Goal: Task Accomplishment & Management: Manage account settings

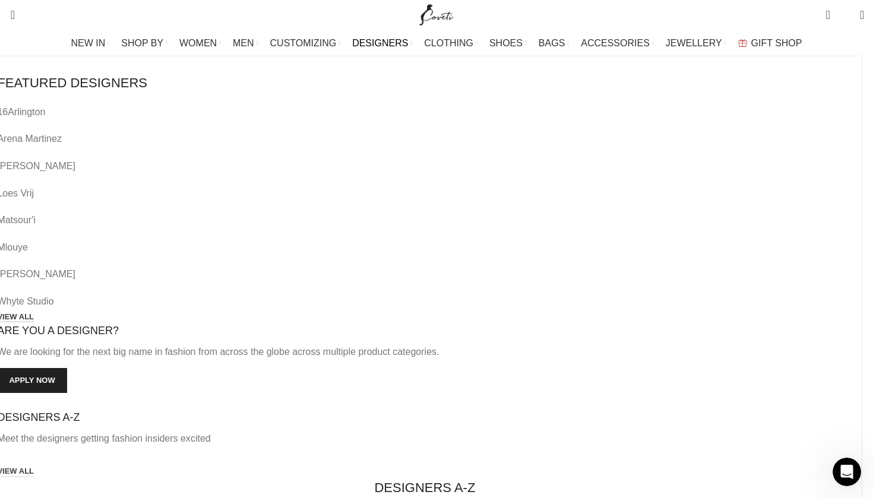
click at [34, 313] on link "VIEW ALL" at bounding box center [15, 318] width 37 height 11
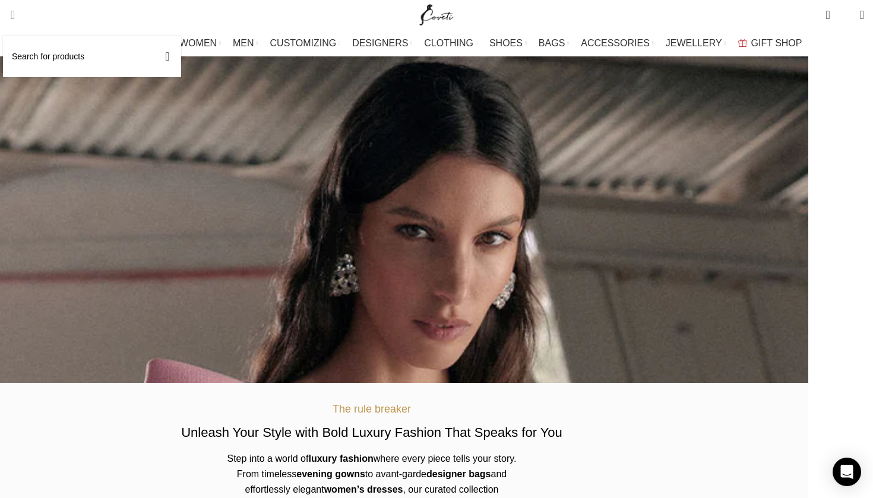
click at [53, 55] on input "Search" at bounding box center [92, 57] width 178 height 42
type input "meandem"
click at [181, 56] on button "Search" at bounding box center [167, 57] width 27 height 42
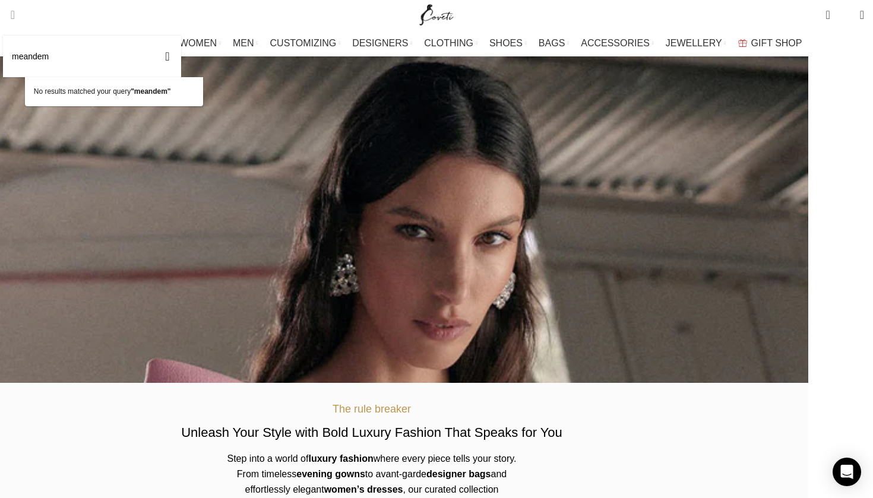
click at [181, 56] on button "Search" at bounding box center [167, 57] width 27 height 42
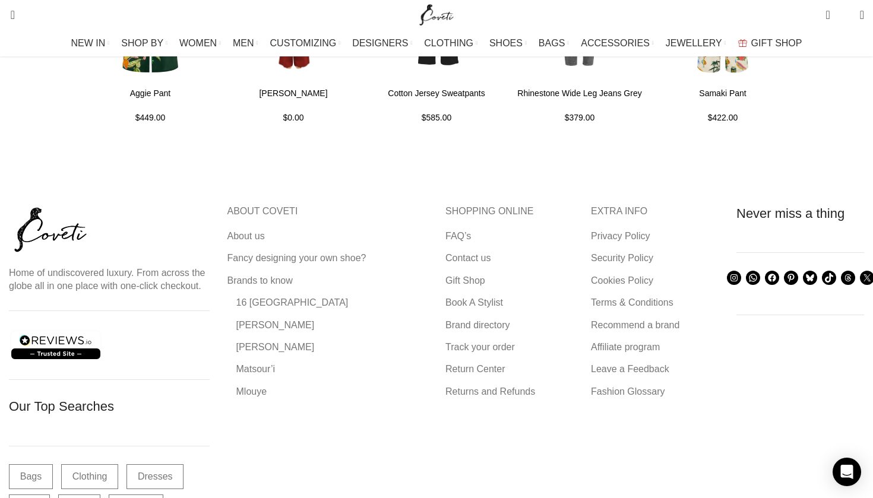
scroll to position [2213, 0]
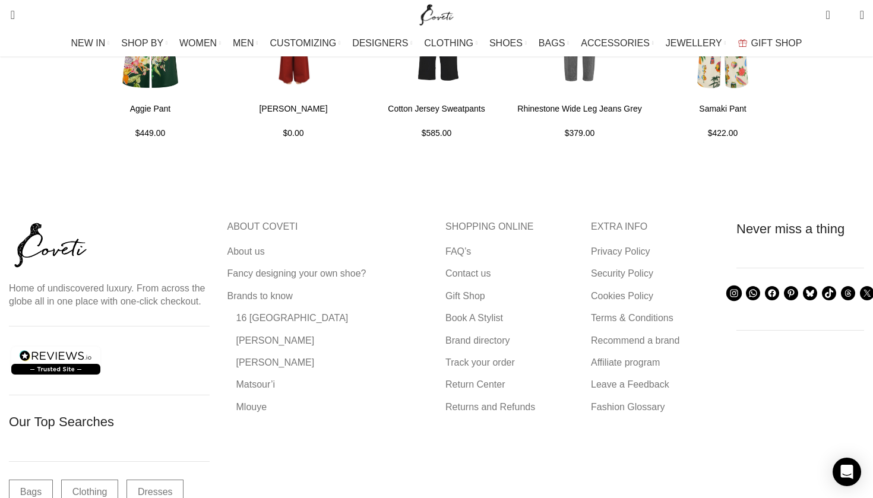
click at [729, 289] on icon at bounding box center [734, 294] width 11 height 11
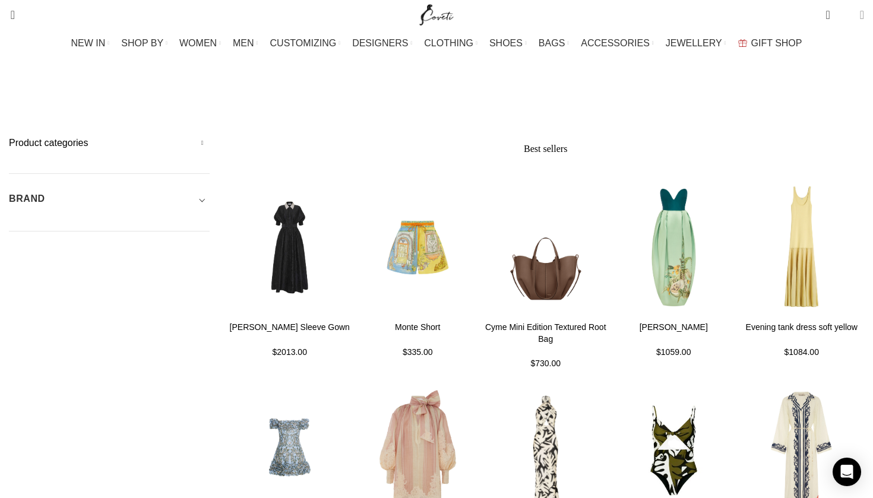
click at [860, 19] on span at bounding box center [862, 15] width 4 height 12
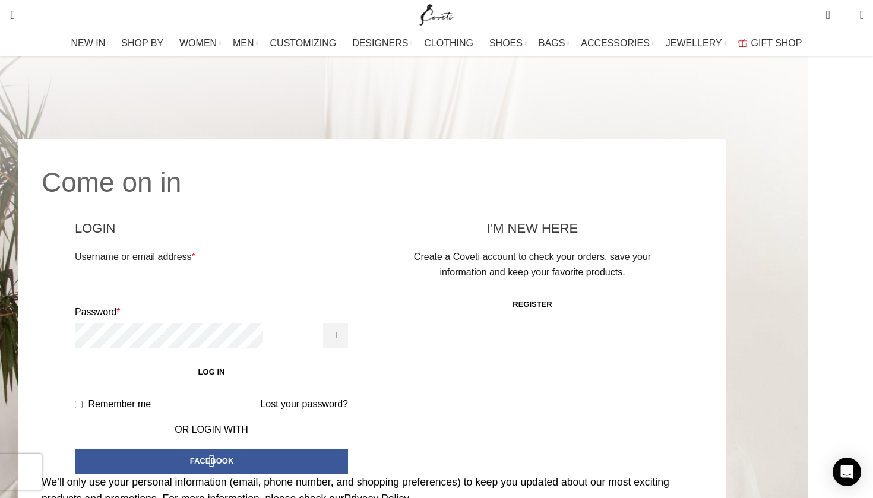
scroll to position [95, 0]
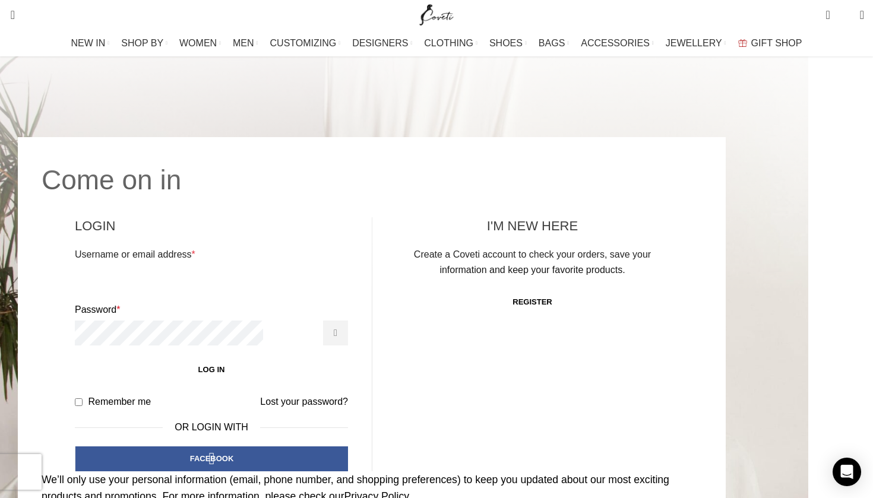
click at [501, 290] on link "Register" at bounding box center [532, 302] width 63 height 25
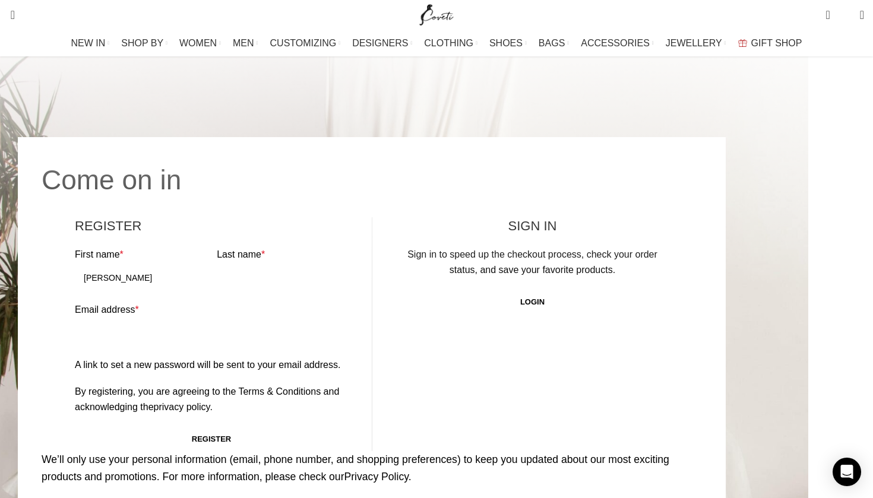
type input "Georgie"
type input "Weddell"
type input "georgie.philip@hotmail.com"
click at [194, 427] on button "Register" at bounding box center [211, 439] width 273 height 25
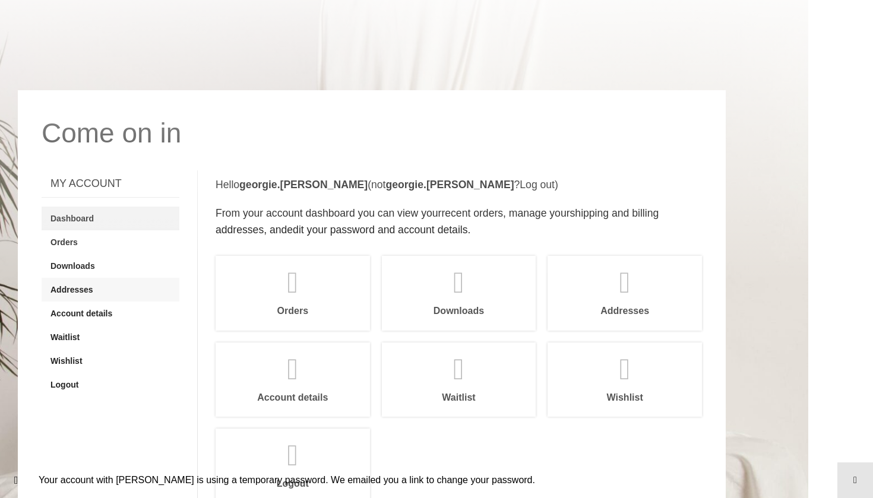
click at [141, 278] on link "Addresses" at bounding box center [111, 290] width 138 height 24
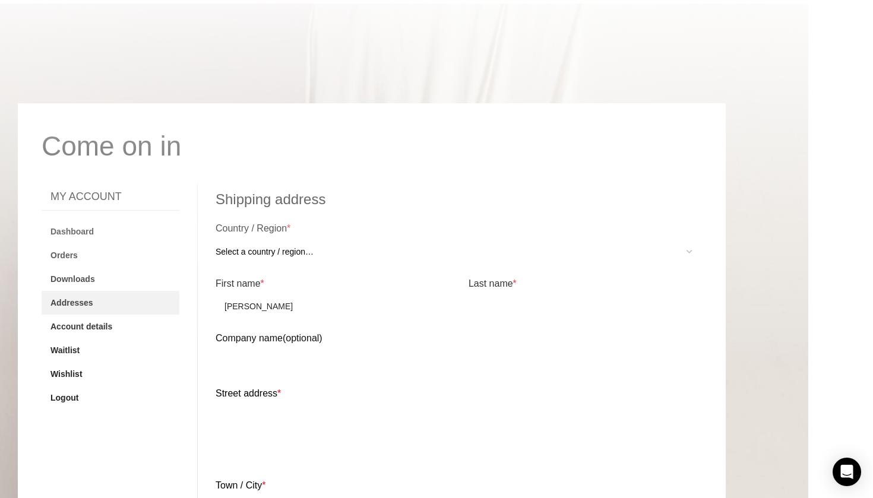
type input "Georgie"
type input "Weddell"
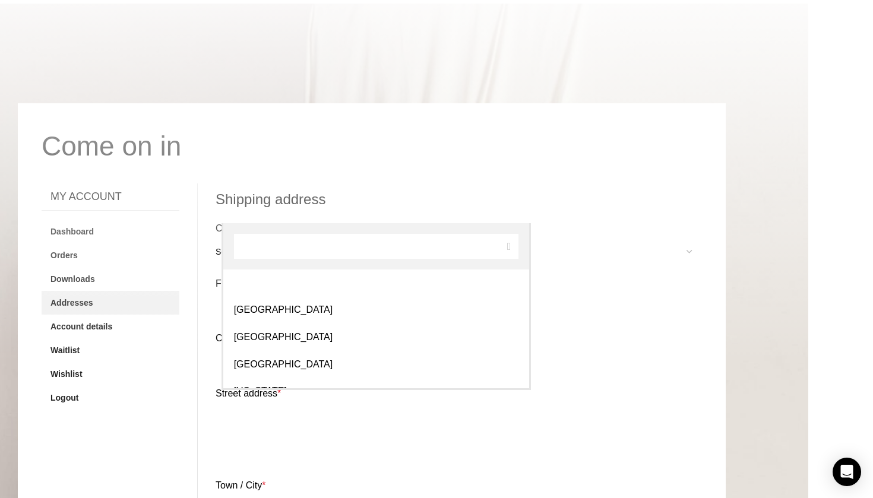
click at [456, 239] on span "Select a country / region…" at bounding box center [459, 251] width 487 height 25
select select "AU"
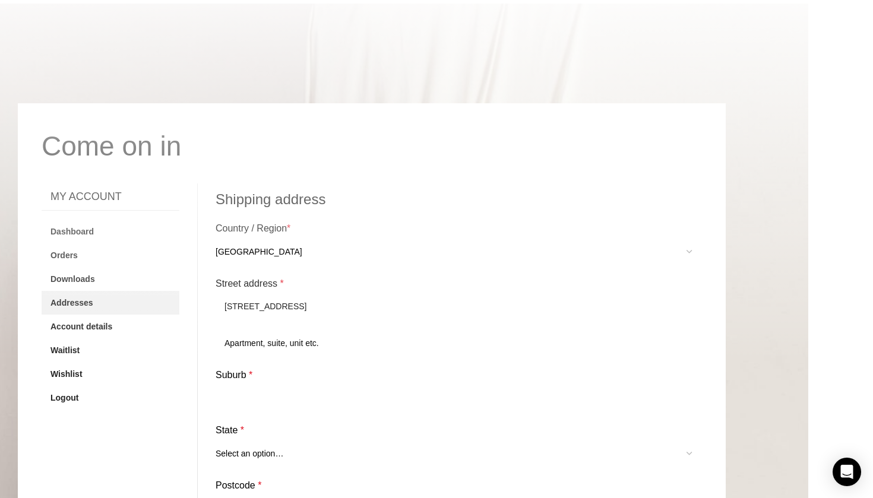
type input "128 Skene Street"
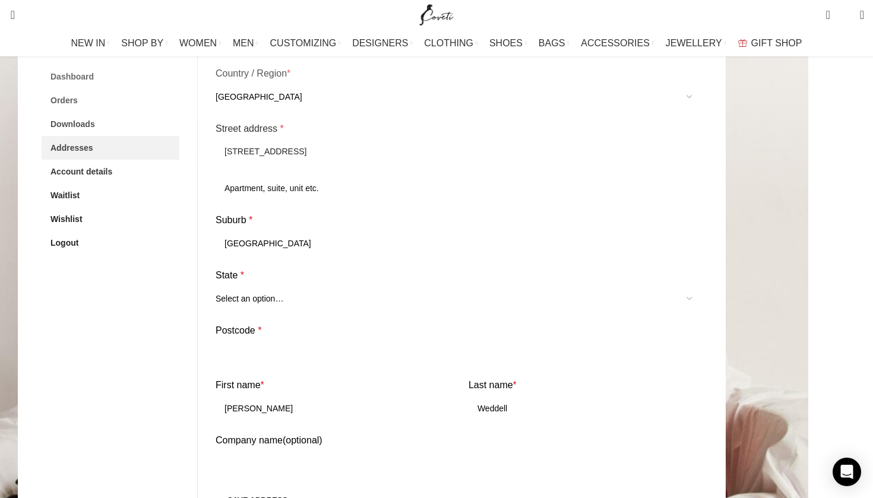
scroll to position [287, 0]
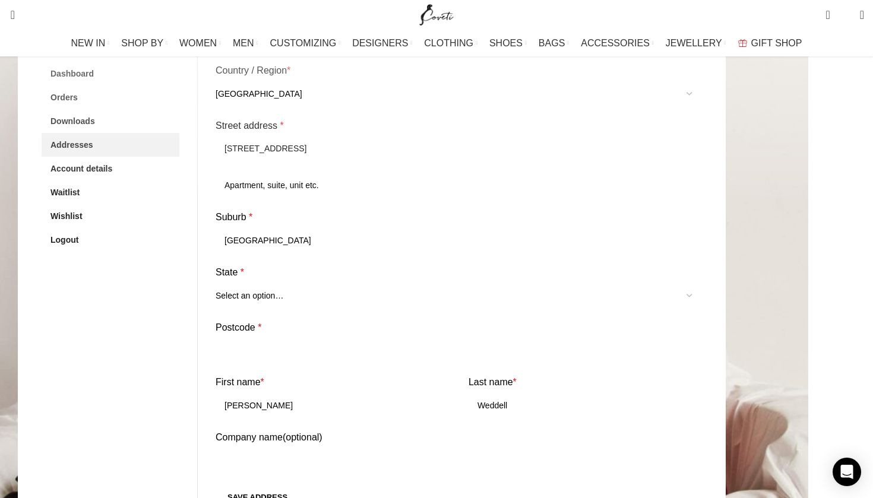
type input "Newtown"
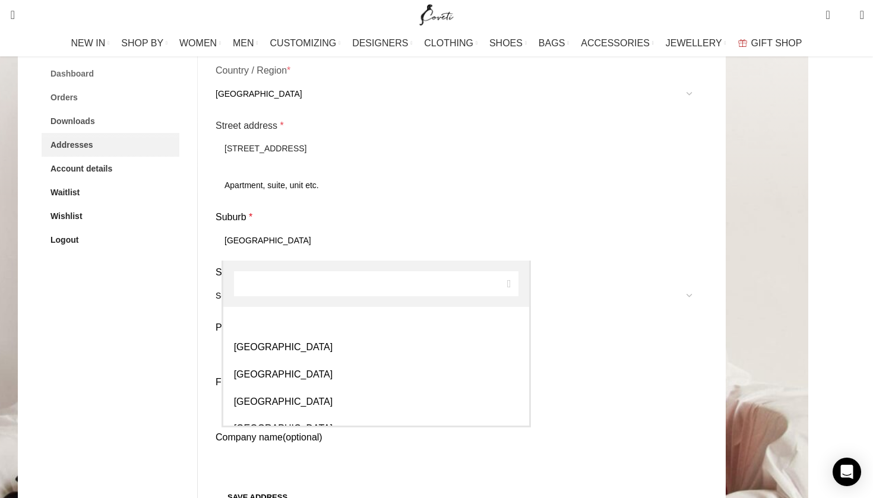
click at [274, 283] on span "Select an option…" at bounding box center [459, 295] width 487 height 25
select select "VIC"
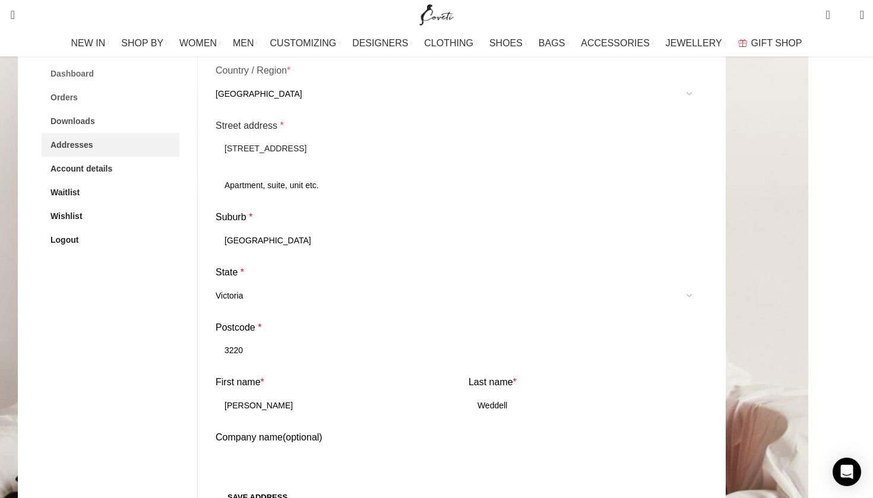
type input "3220"
click at [268, 485] on button "Save address" at bounding box center [258, 497] width 84 height 25
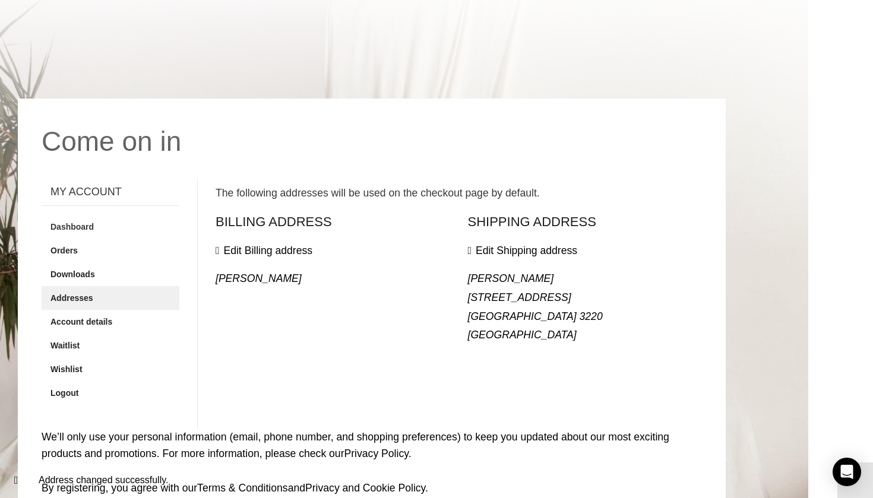
click at [272, 245] on link "Edit Billing address" at bounding box center [264, 251] width 97 height 12
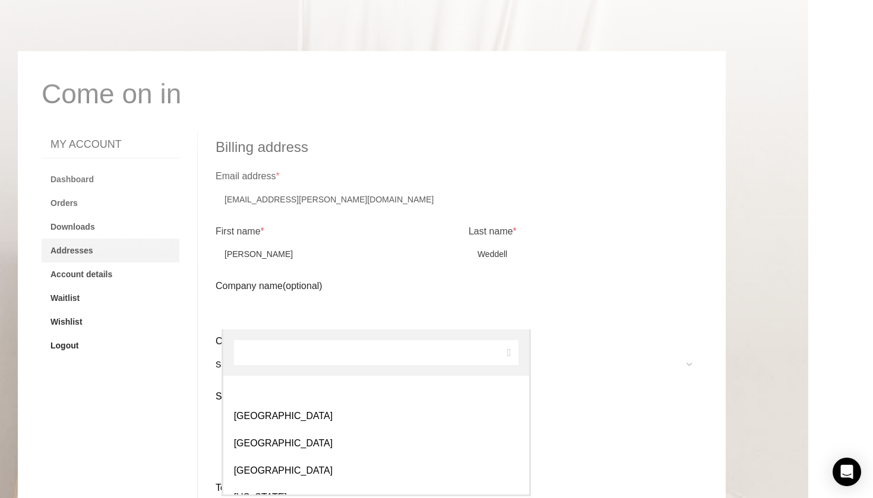
click at [315, 352] on span "Select a country / region…" at bounding box center [459, 364] width 487 height 25
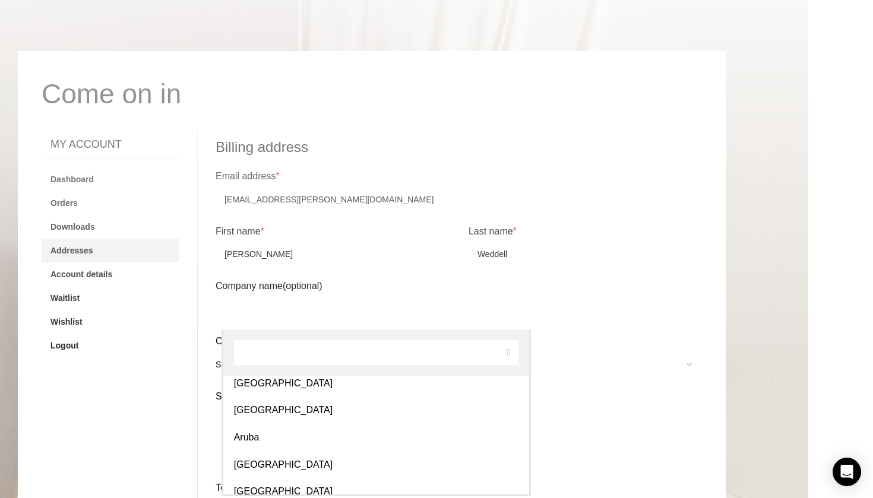
scroll to position [280, 0]
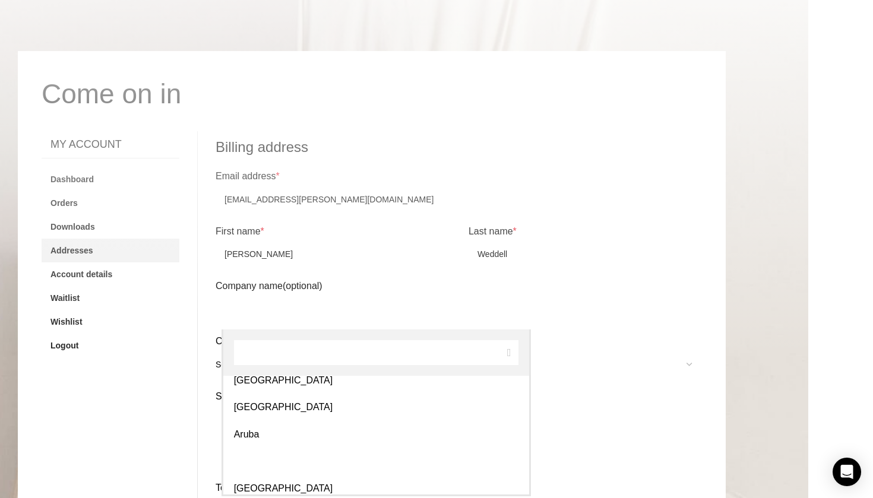
select select "AU"
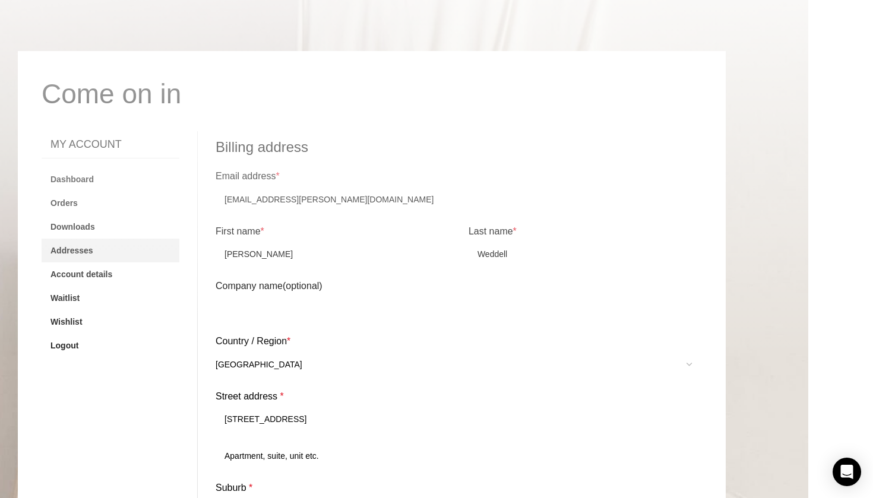
type input "[STREET_ADDRESS]"
click at [274, 476] on div "Email address * georgie.philip@hotmail.com First name * Georgie Last name * Wed…" at bounding box center [459, 429] width 487 height 520
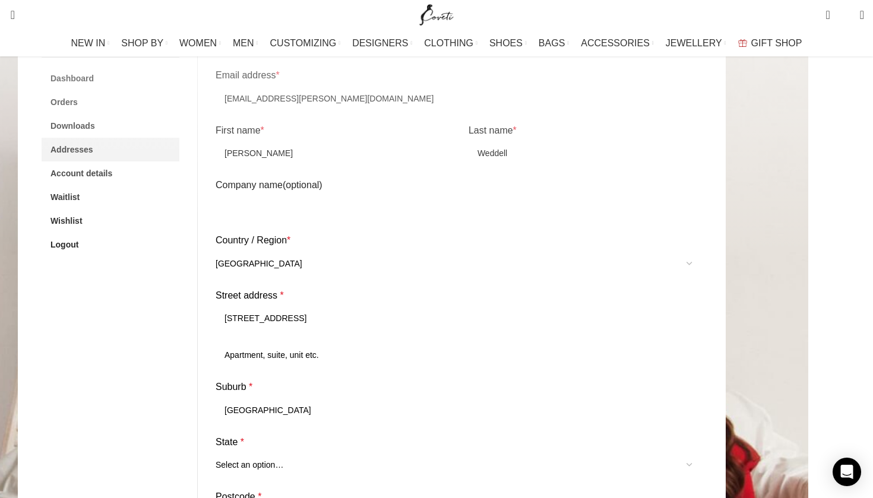
scroll to position [299, 0]
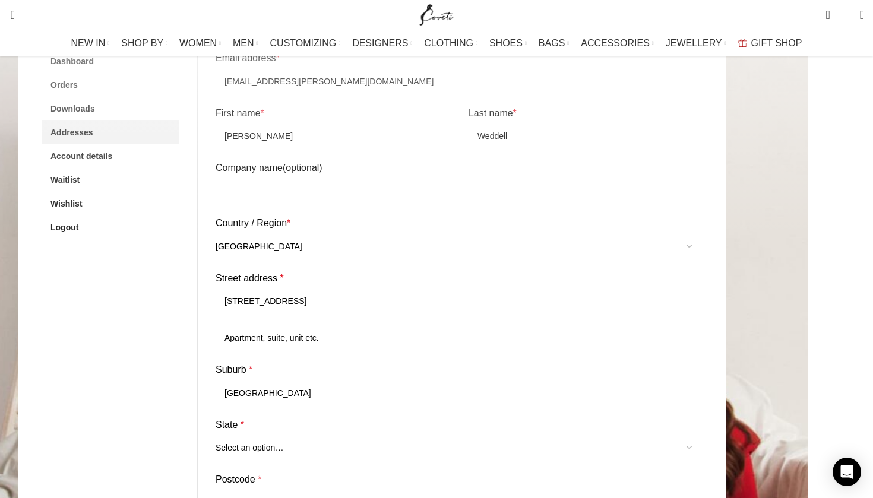
type input "Newtown"
click at [279, 443] on span "Select an option…" at bounding box center [250, 448] width 68 height 10
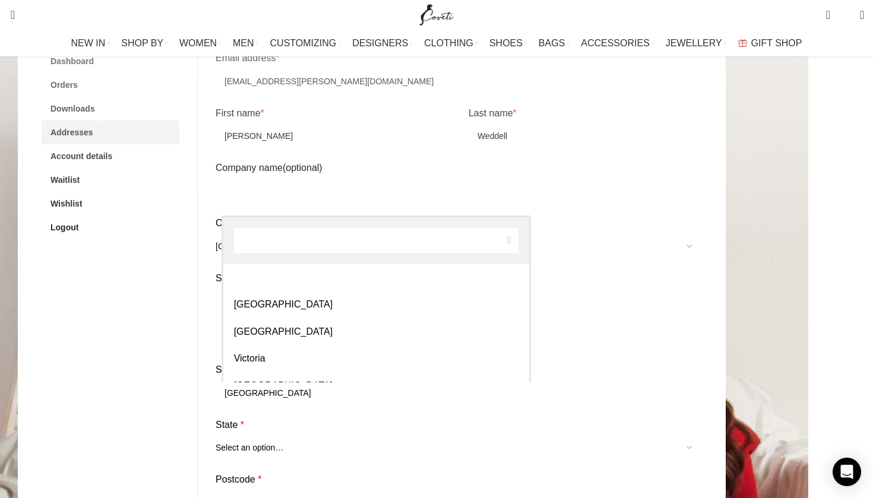
scroll to position [81, 0]
select select "VIC"
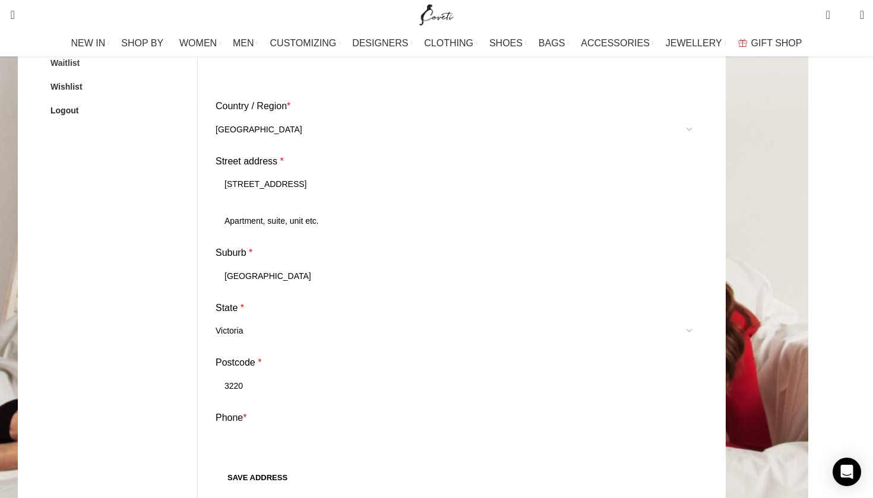
scroll to position [418, 0]
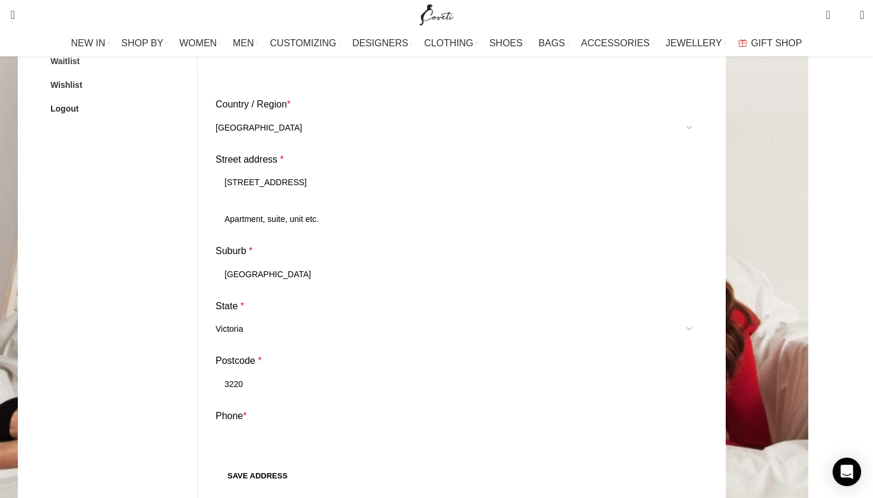
type input "3220"
click at [279, 409] on label "Phone *" at bounding box center [459, 416] width 487 height 15
click at [279, 427] on input "Phone *" at bounding box center [459, 439] width 487 height 25
click at [272, 427] on input "Phone *" at bounding box center [459, 439] width 487 height 25
type input "0432264837"
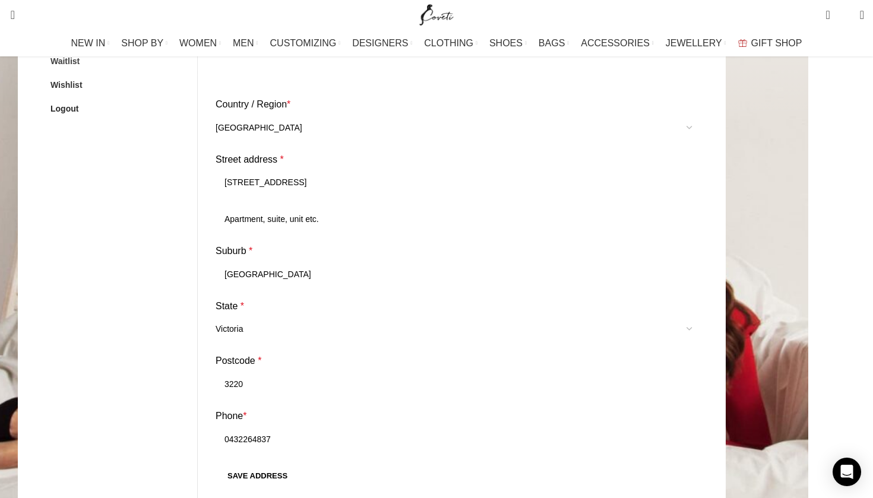
click at [277, 464] on button "Save address" at bounding box center [258, 476] width 84 height 25
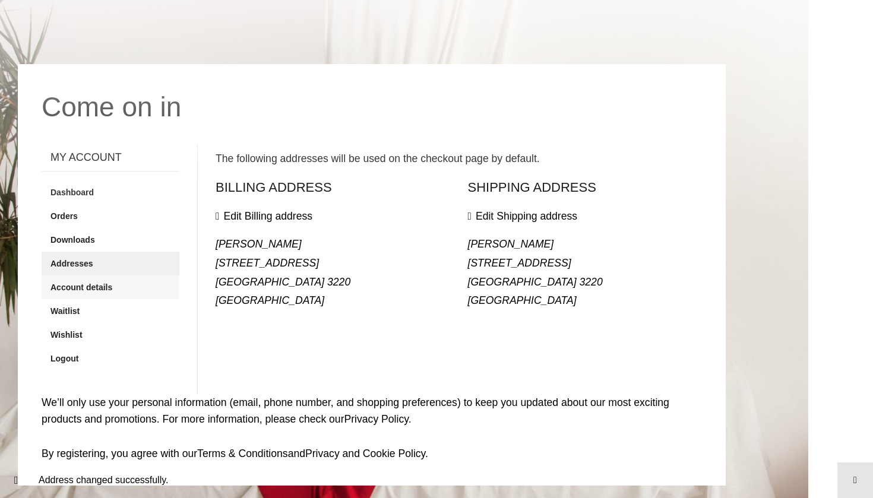
click at [159, 276] on link "Account details" at bounding box center [111, 288] width 138 height 24
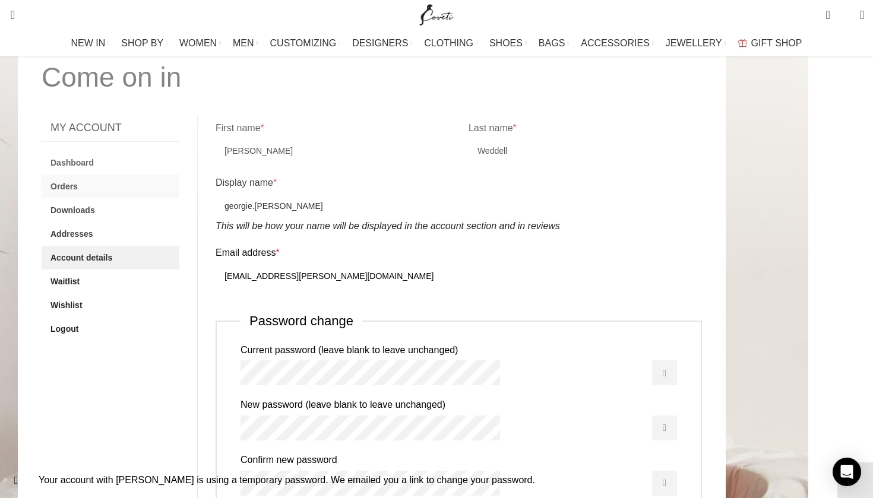
scroll to position [196, 0]
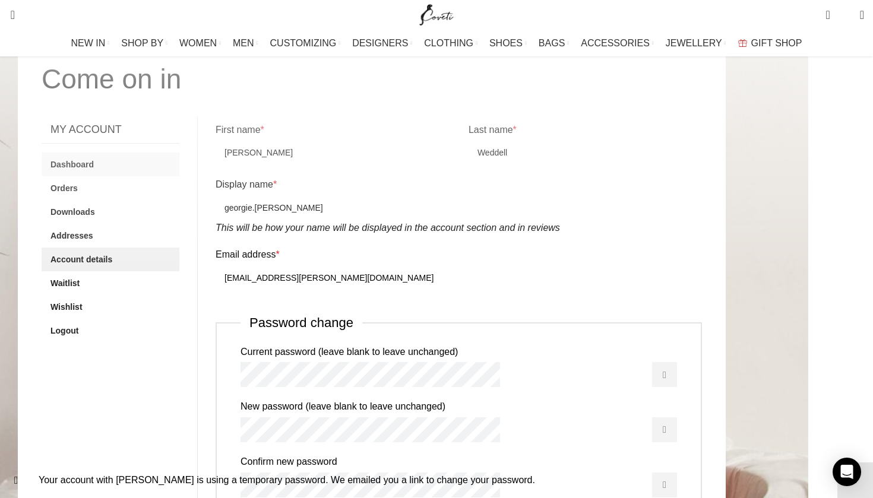
click at [137, 153] on link "Dashboard" at bounding box center [111, 165] width 138 height 24
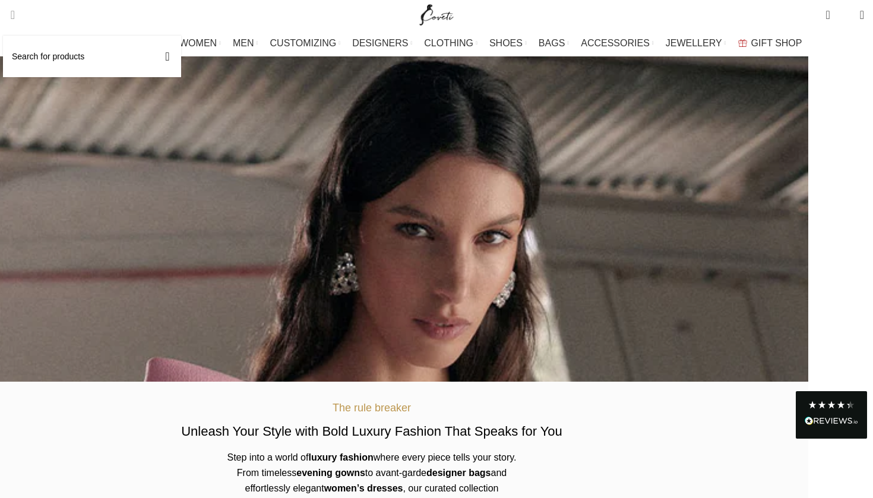
click at [9, 18] on span "Search" at bounding box center [9, 15] width 0 height 12
click at [52, 53] on input "Search" at bounding box center [92, 57] width 178 height 42
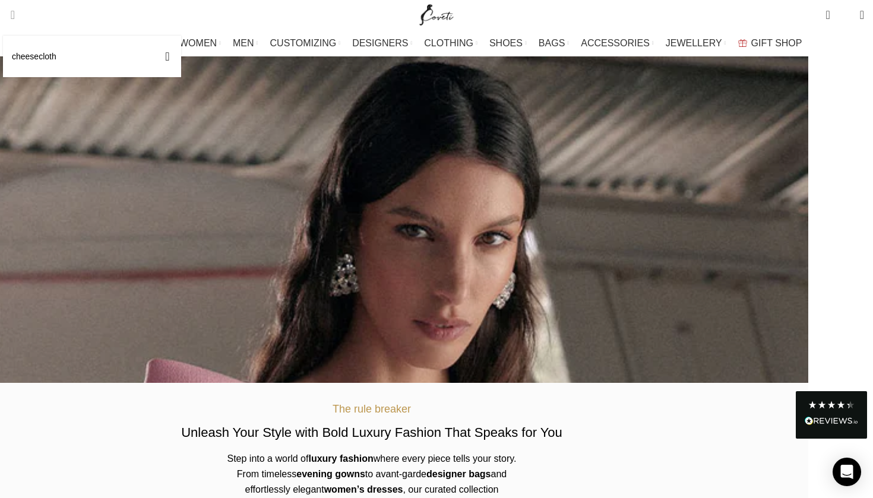
type input "cheesecloth"
click at [181, 56] on button "Search" at bounding box center [167, 57] width 27 height 42
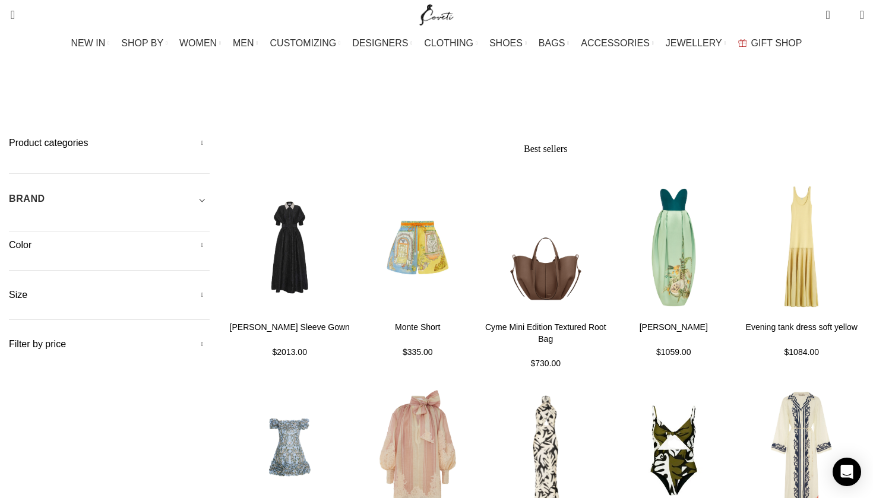
click at [210, 137] on h5 "Product categories" at bounding box center [109, 143] width 201 height 13
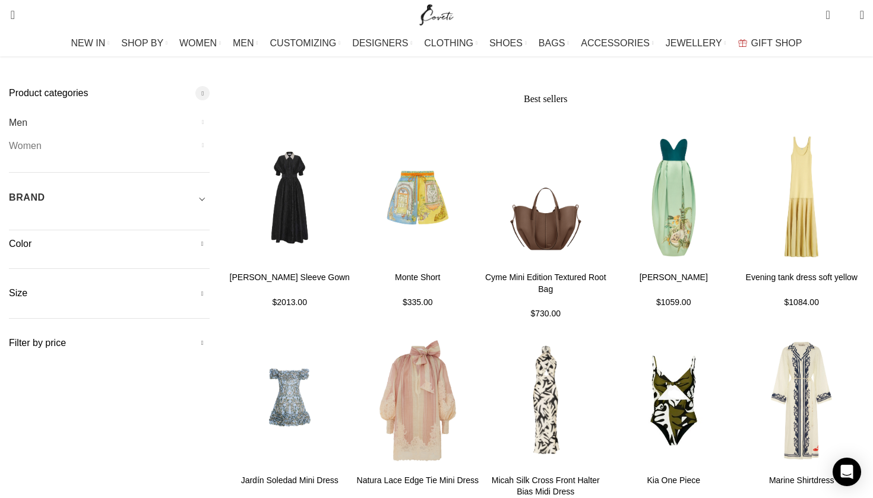
scroll to position [54, 0]
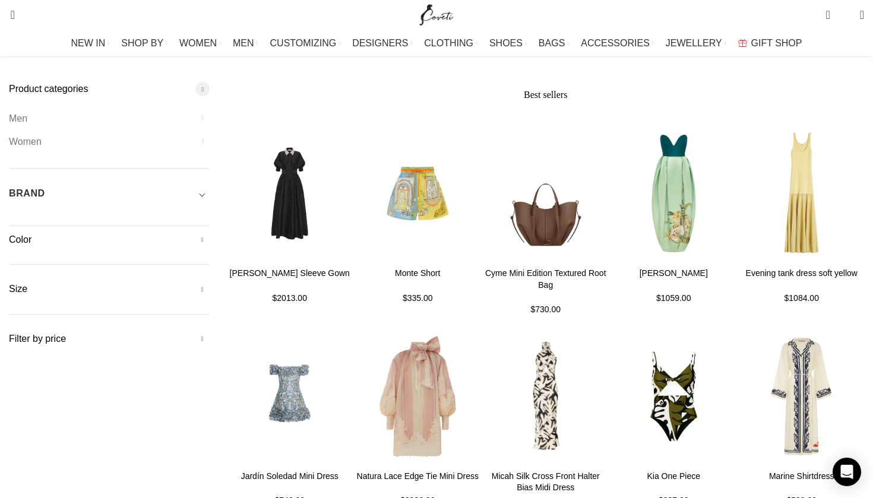
click at [210, 187] on div "BRAND" at bounding box center [109, 197] width 201 height 21
click at [210, 215] on span at bounding box center [197, 227] width 25 height 25
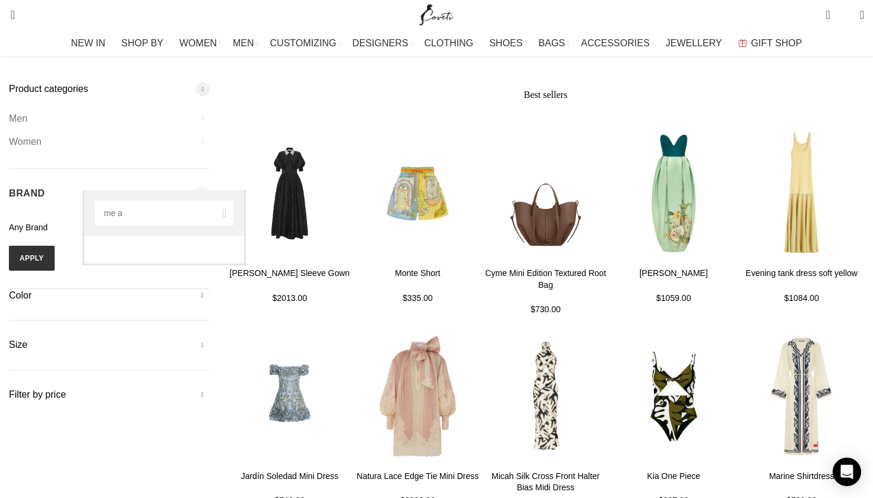
type input "me a"
select select "me-and-em"
click at [55, 246] on button "Apply" at bounding box center [32, 258] width 46 height 25
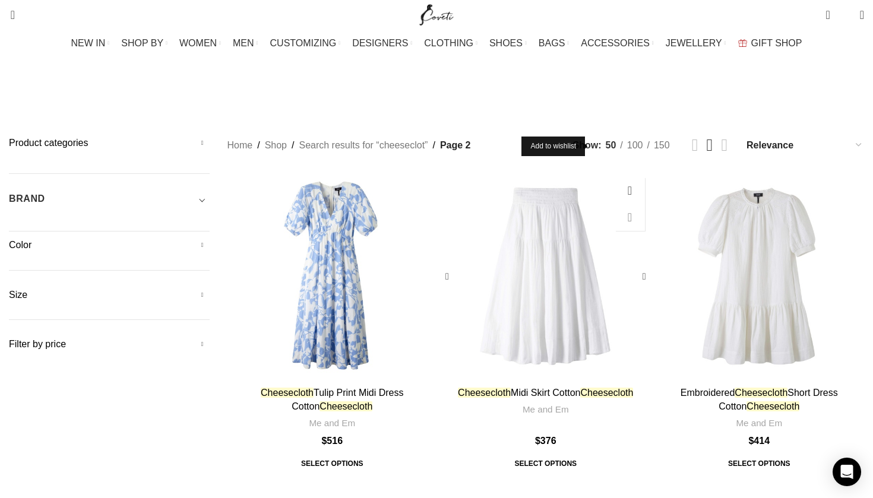
click at [616, 204] on link "Add to wishlist" at bounding box center [631, 217] width 30 height 27
radio input "true"
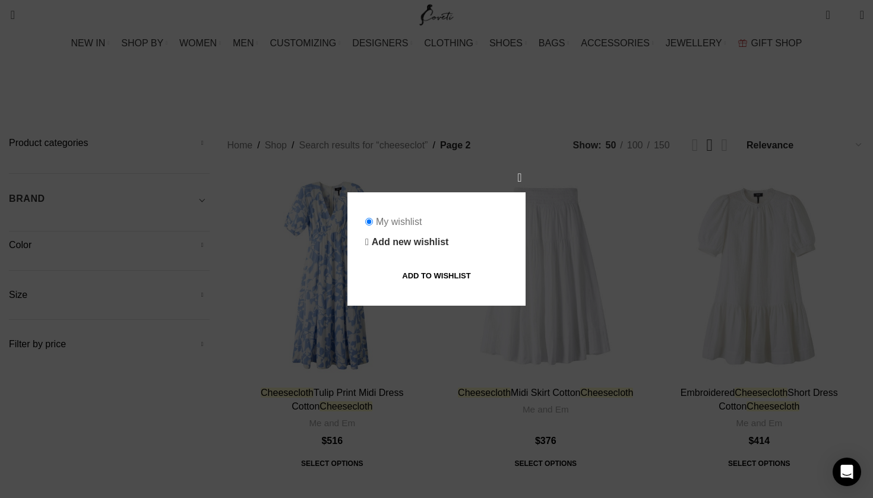
click at [414, 270] on link "Add to wishlist" at bounding box center [436, 275] width 143 height 25
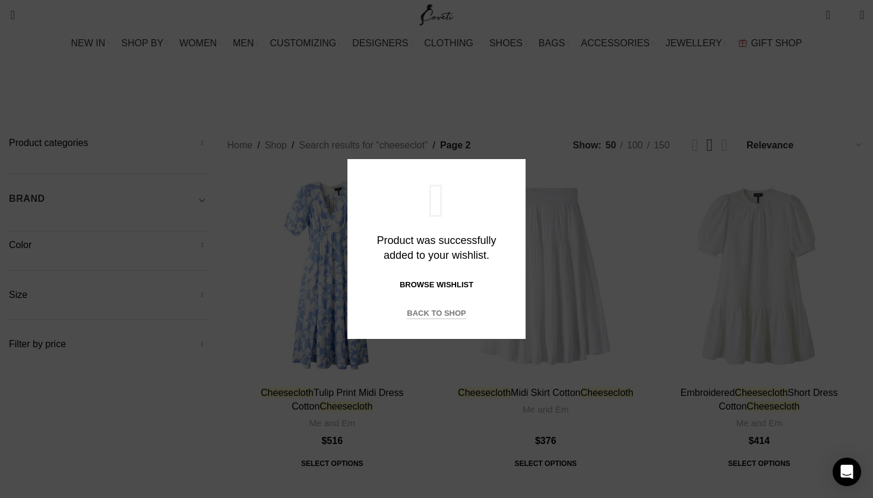
click at [427, 320] on link "Back to shop" at bounding box center [436, 314] width 59 height 11
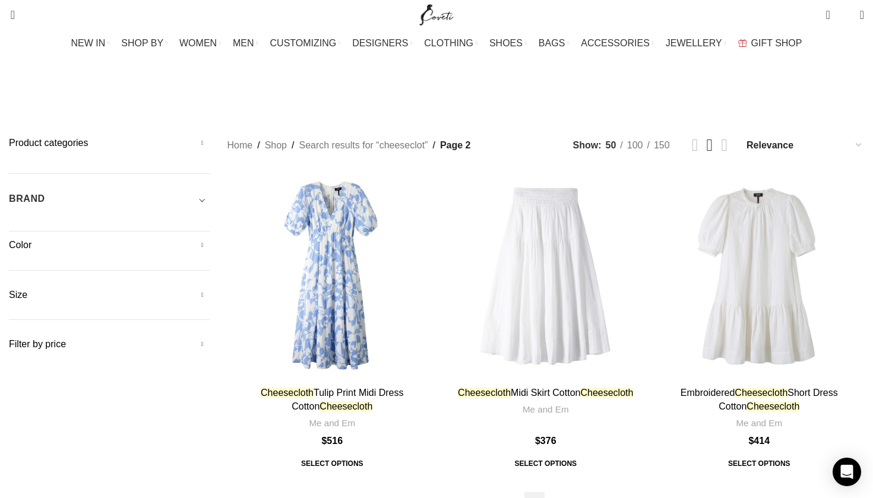
click at [525, 493] on link "3" at bounding box center [535, 503] width 20 height 20
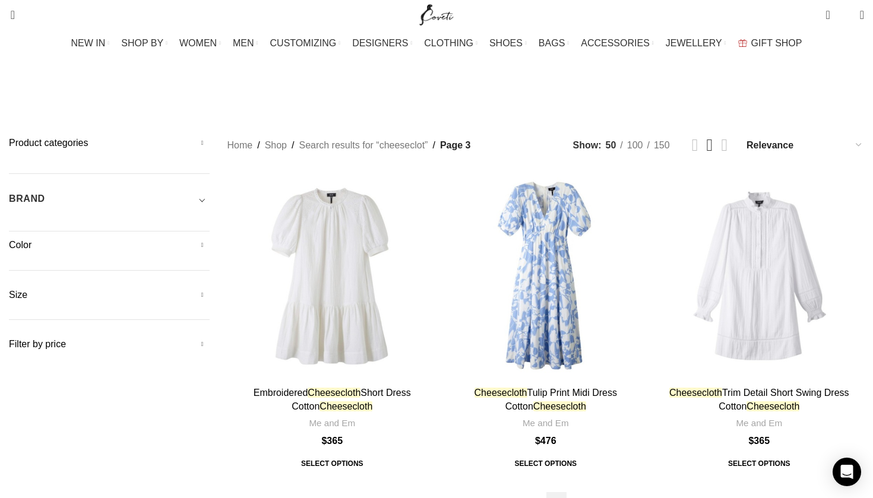
click at [547, 493] on link "4" at bounding box center [557, 503] width 20 height 20
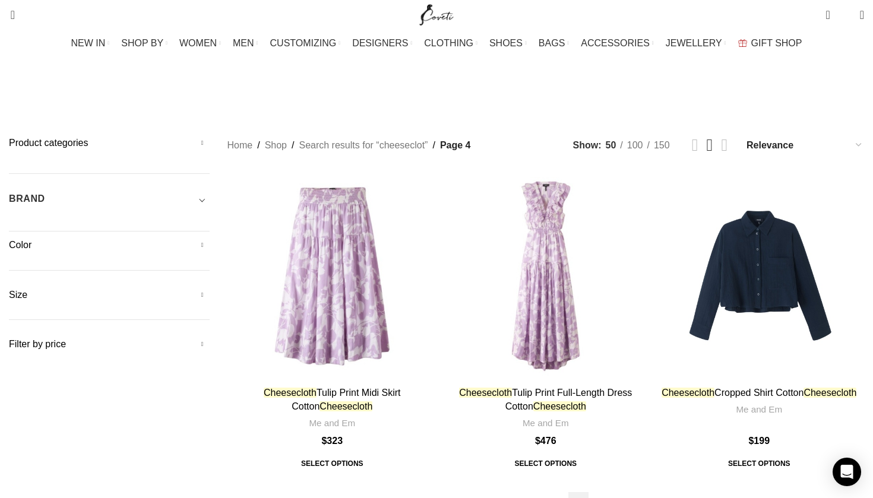
click at [569, 493] on link "5" at bounding box center [579, 503] width 20 height 20
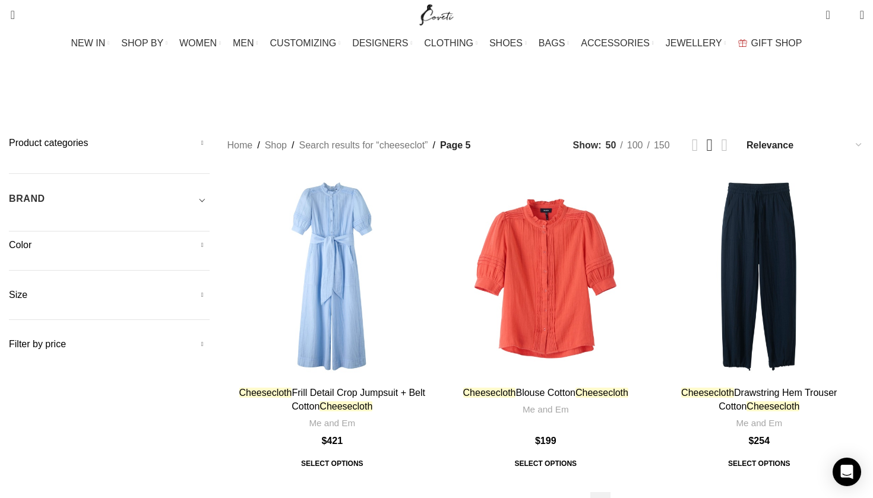
click at [591, 493] on link "6" at bounding box center [601, 503] width 20 height 20
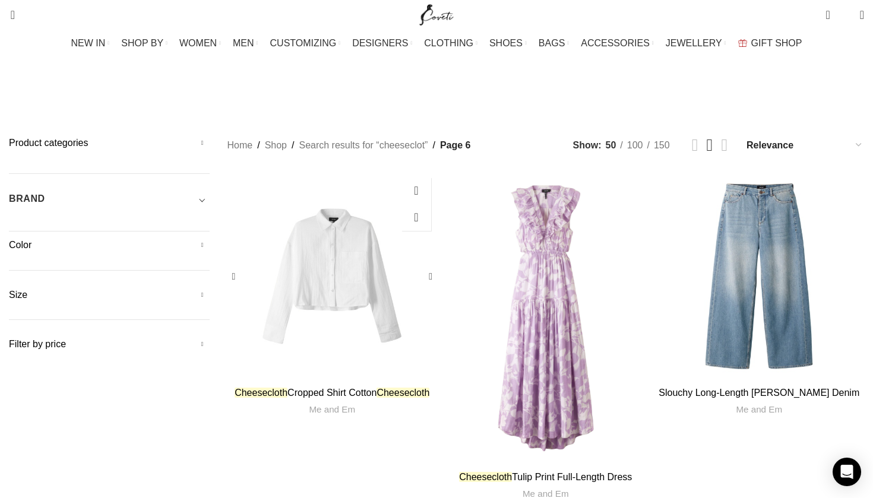
click at [374, 219] on div at bounding box center [364, 277] width 21 height 210
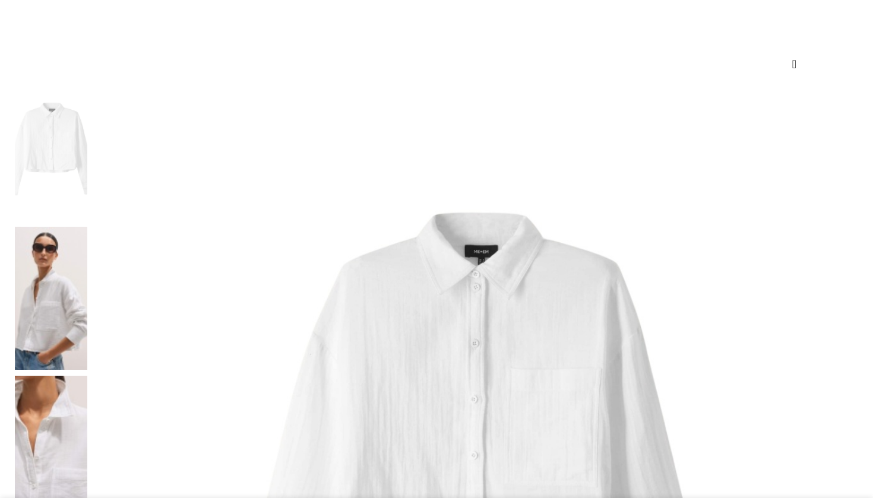
click at [475, 77] on div "Add to wishlist" at bounding box center [437, 65] width 844 height 26
click at [793, 70] on link "Add to wishlist" at bounding box center [795, 64] width 4 height 12
radio input "true"
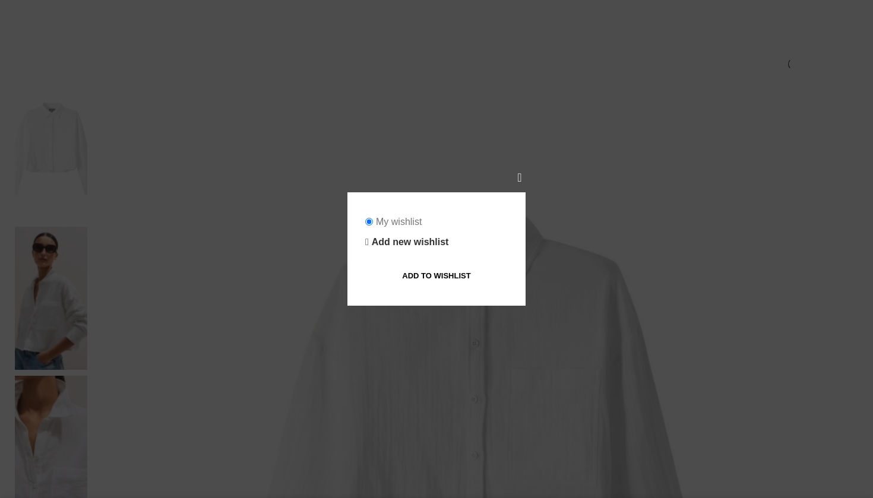
scroll to position [0, 125]
click at [472, 265] on link "Add to wishlist" at bounding box center [436, 275] width 143 height 25
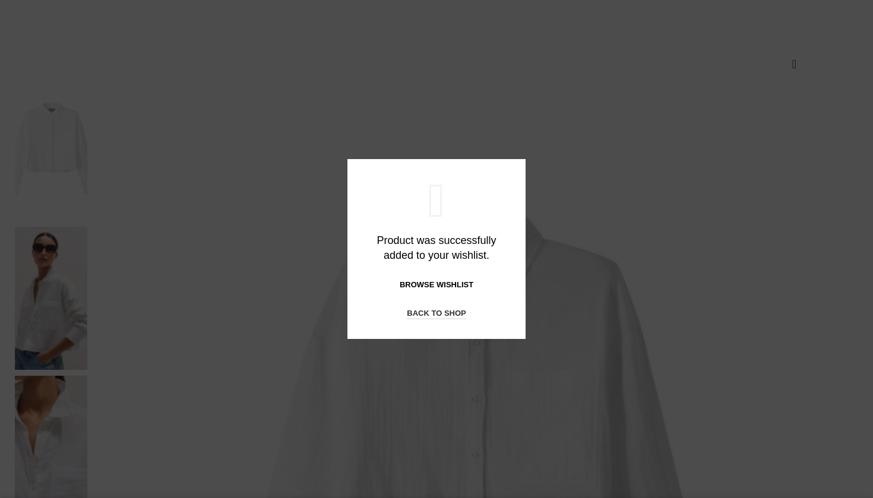
click at [524, 121] on div "Back to list My wishlist Add new wishlist Create wishlist Product was successfu…" at bounding box center [436, 249] width 873 height 498
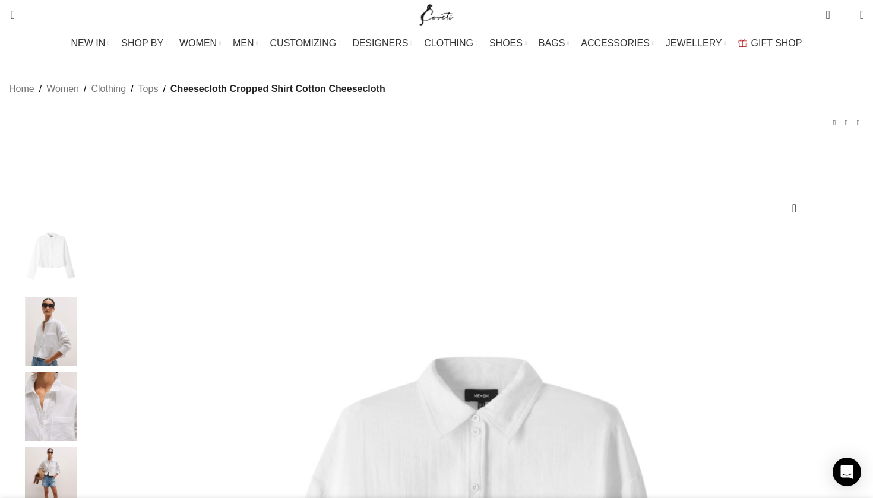
scroll to position [0, 0]
click at [842, 12] on span "2" at bounding box center [846, 16] width 9 height 9
